Goal: Subscribe to service/newsletter

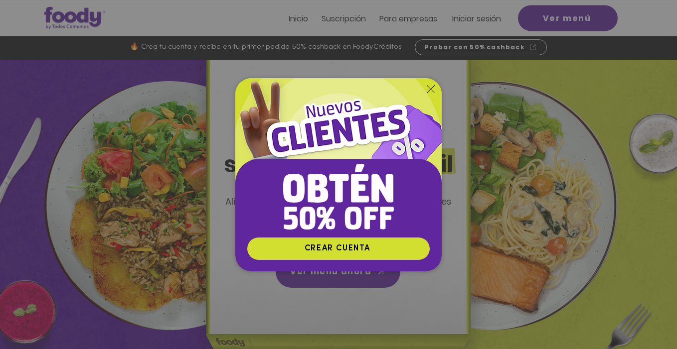
click at [430, 87] on icon "Volver al sitio" at bounding box center [431, 89] width 8 height 8
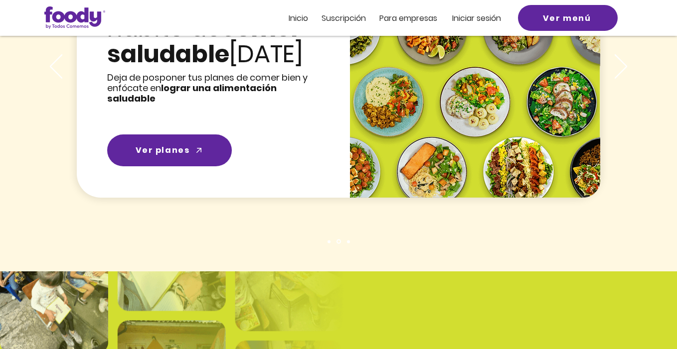
scroll to position [1417, 0]
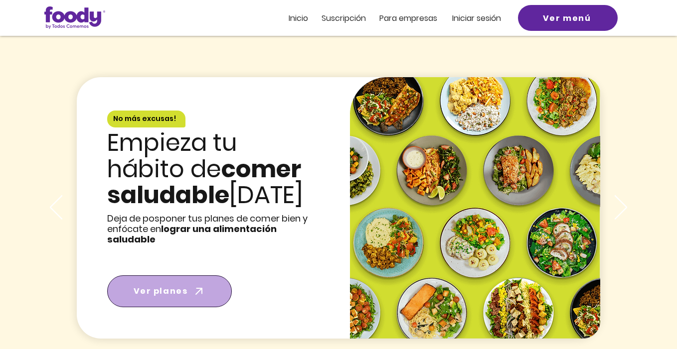
click at [176, 278] on span "Ver planes" at bounding box center [169, 292] width 121 height 28
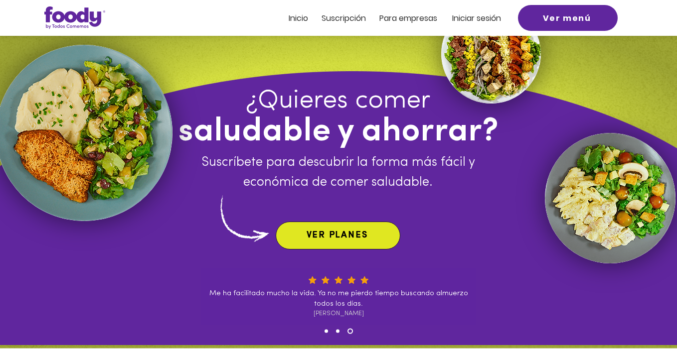
click at [327, 237] on span "VER PLANES" at bounding box center [337, 235] width 61 height 9
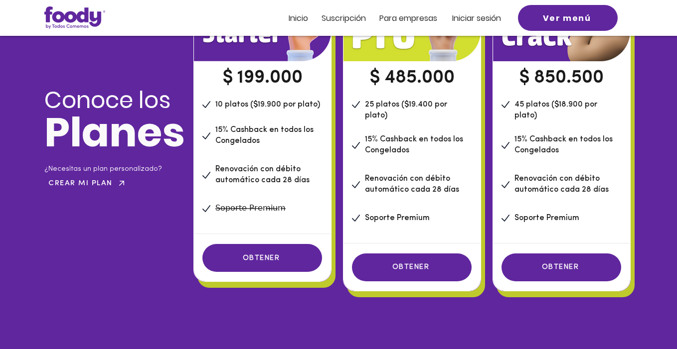
scroll to position [765, 0]
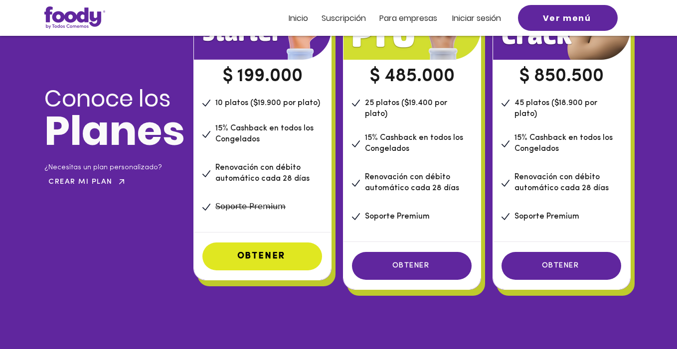
click at [263, 257] on span "OBTENER" at bounding box center [261, 256] width 48 height 9
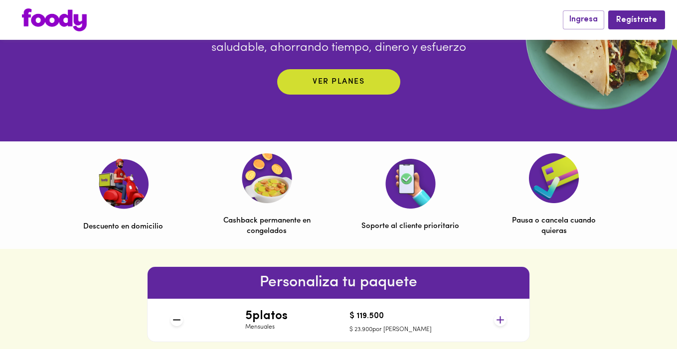
scroll to position [210, 0]
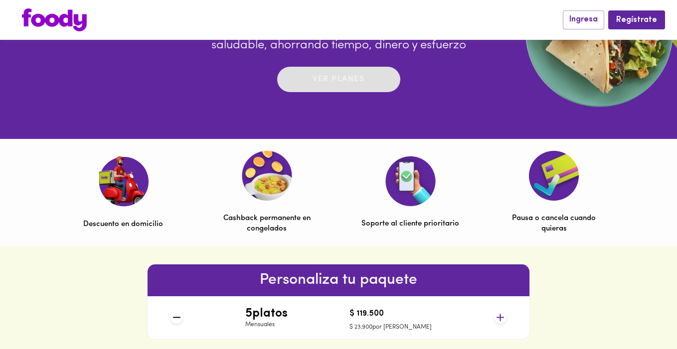
click at [328, 82] on p "Ver planes" at bounding box center [339, 79] width 52 height 11
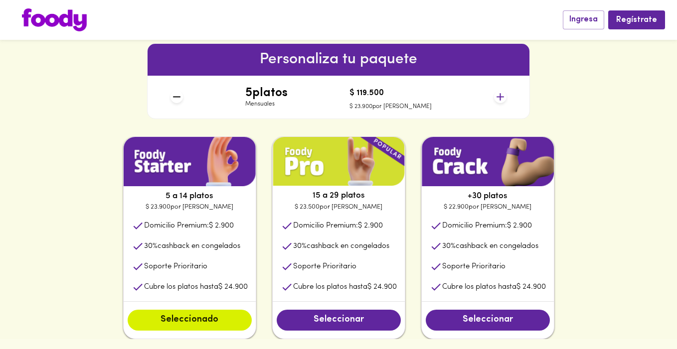
scroll to position [432, 0]
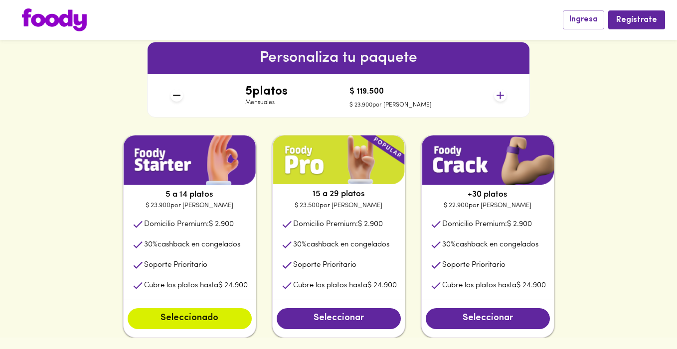
click at [174, 95] on icon at bounding box center [176, 95] width 7 height 1
click at [343, 120] on div "Personaliza tu paquete 5 platos Mensuales $ 119.500 $ 23.900 por plato" at bounding box center [338, 79] width 399 height 111
